Goal: Navigation & Orientation: Understand site structure

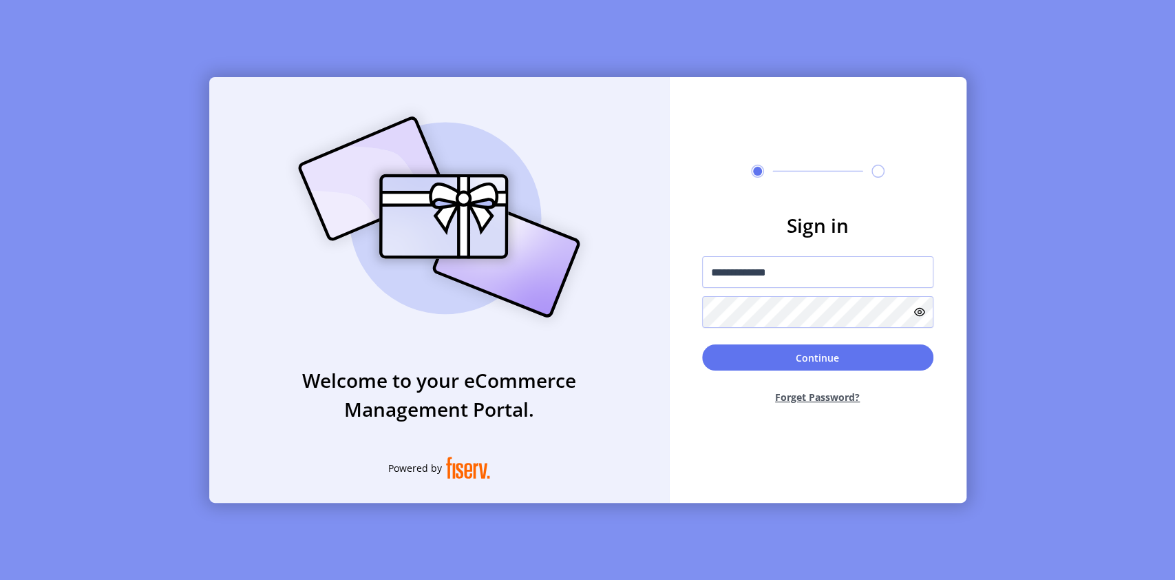
click at [809, 447] on div "**********" at bounding box center [817, 290] width 297 height 426
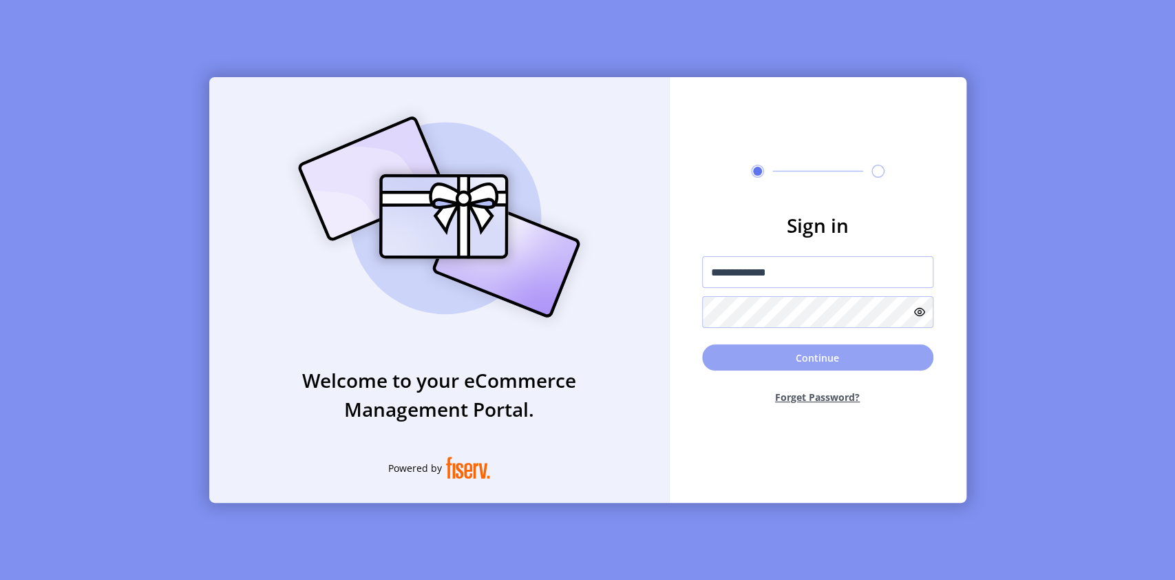
click at [808, 360] on button "Continue" at bounding box center [817, 357] width 231 height 26
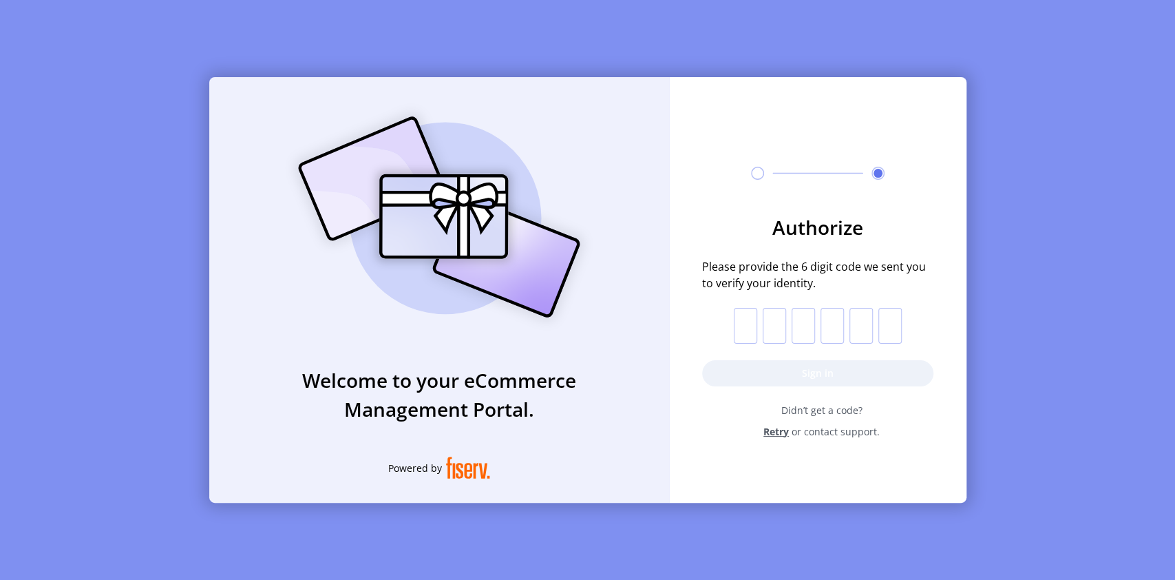
click at [745, 317] on input "text" at bounding box center [745, 326] width 23 height 36
type input "*"
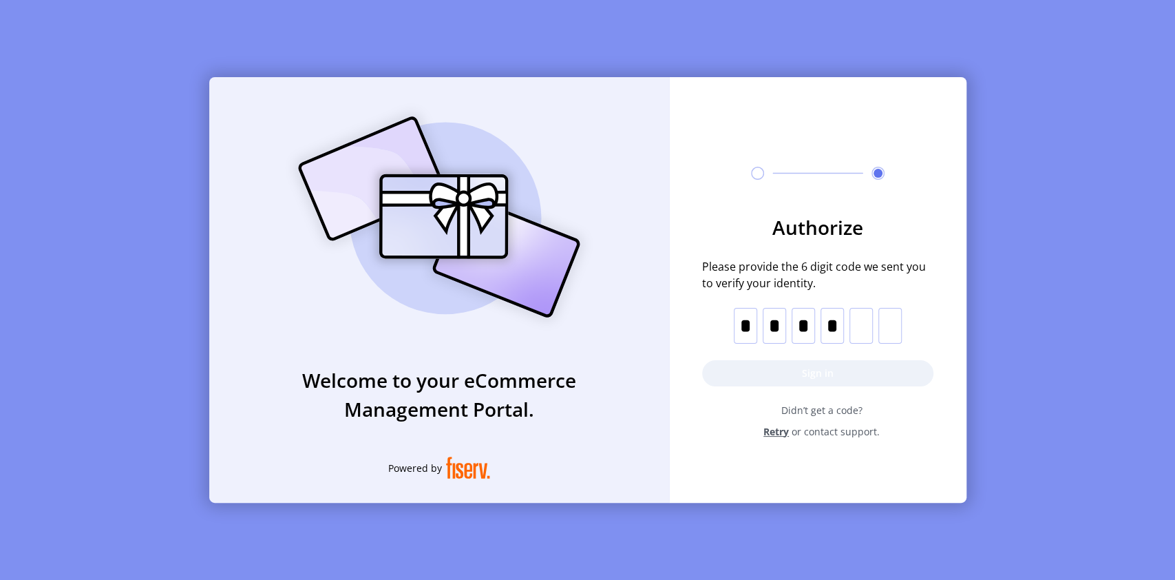
type input "*"
click at [812, 372] on button "Sign in" at bounding box center [817, 373] width 231 height 26
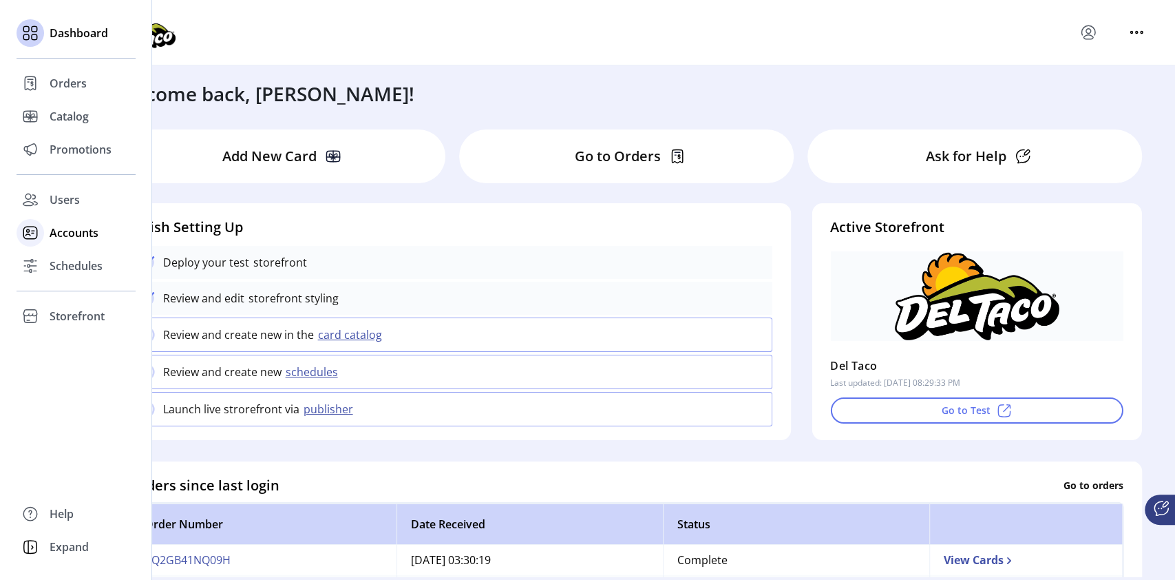
click at [78, 231] on span "Accounts" at bounding box center [74, 232] width 49 height 17
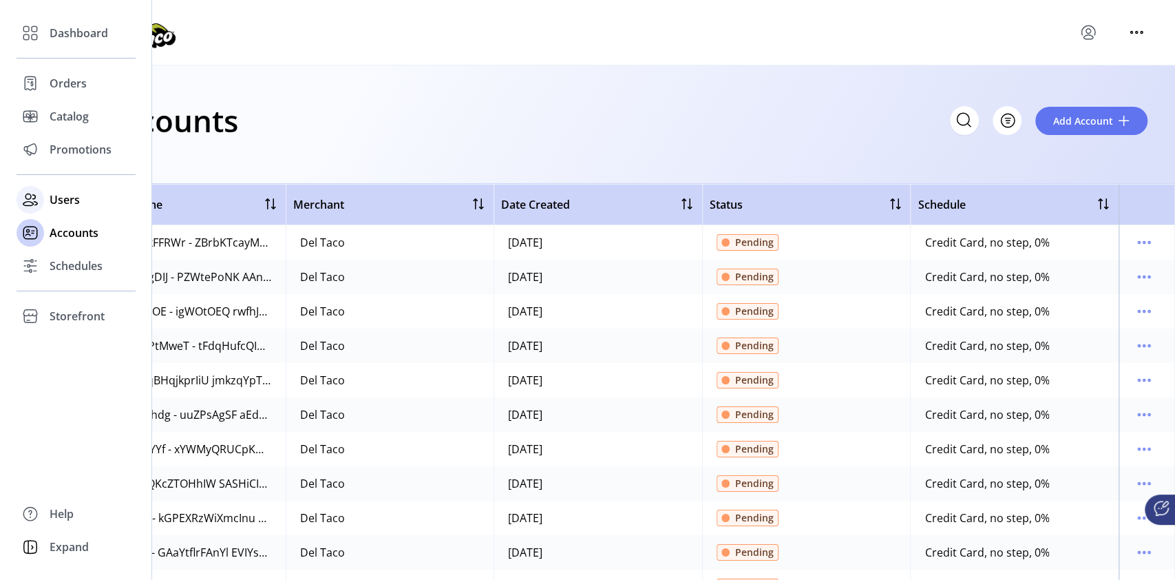
click at [80, 203] on div "Users" at bounding box center [76, 199] width 119 height 33
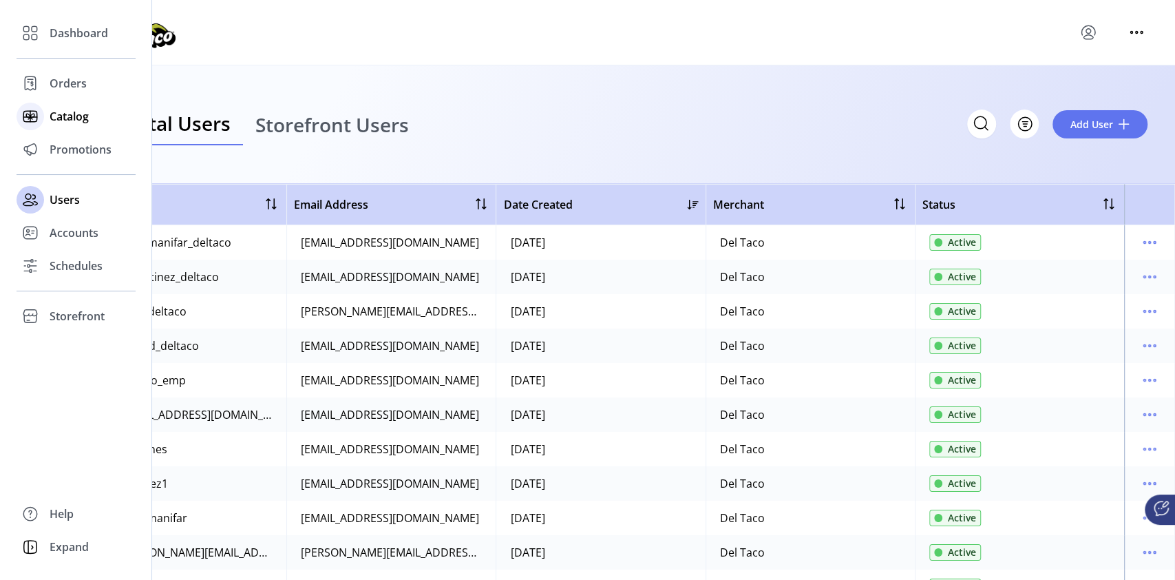
click at [82, 115] on span "Catalog" at bounding box center [69, 116] width 39 height 17
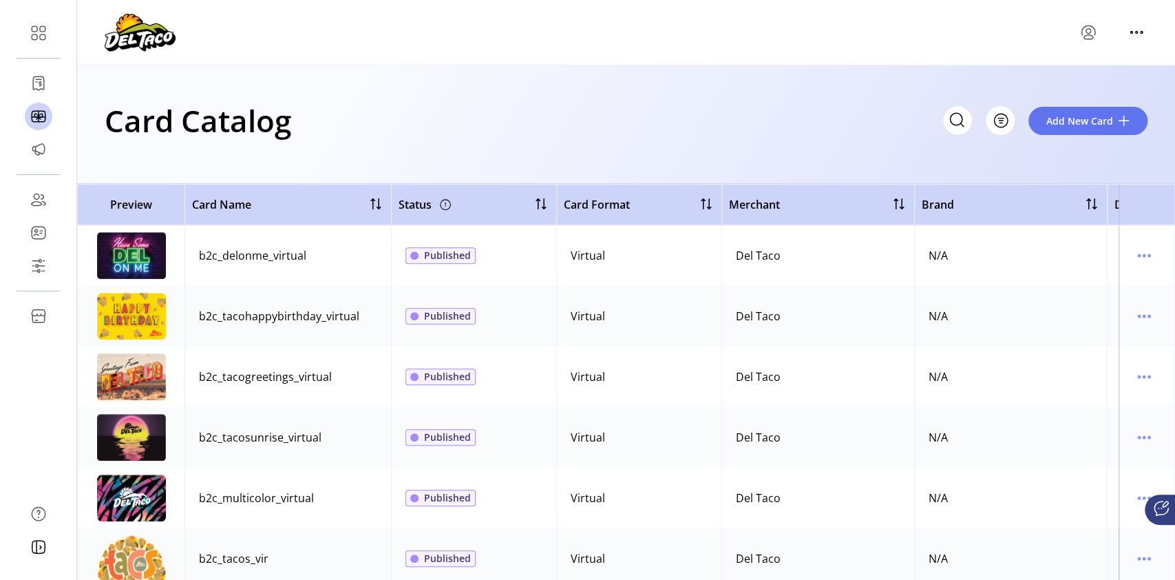
scroll to position [4223, 0]
